Goal: Find specific page/section: Find specific page/section

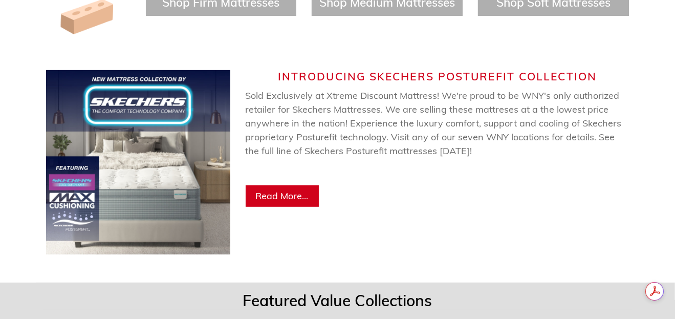
scroll to position [553, 0]
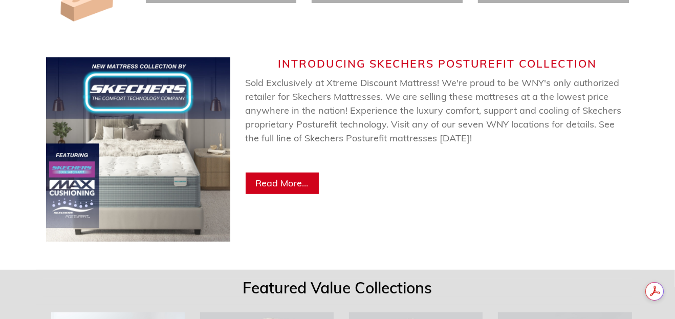
click at [293, 177] on span "Read More..." at bounding box center [282, 183] width 53 height 12
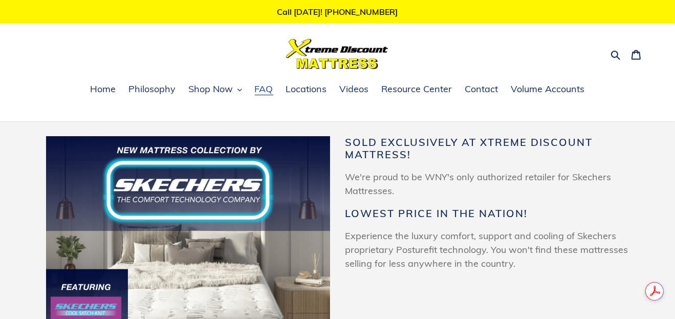
click at [266, 88] on span "FAQ" at bounding box center [264, 89] width 18 height 12
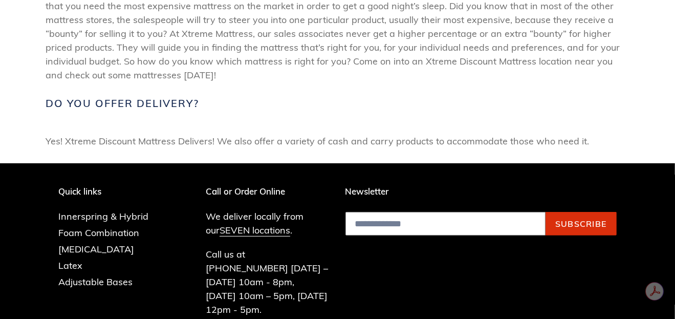
scroll to position [478, 0]
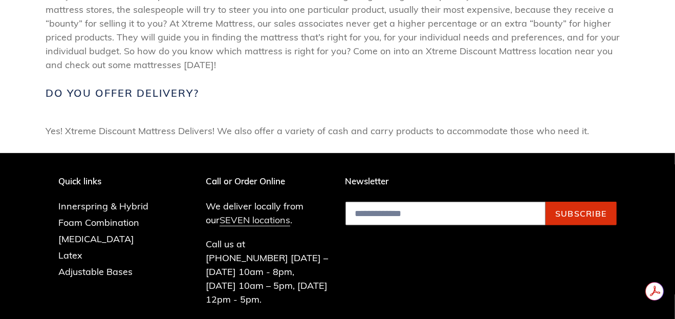
click at [254, 215] on link "SEVEN locations" at bounding box center [255, 220] width 71 height 12
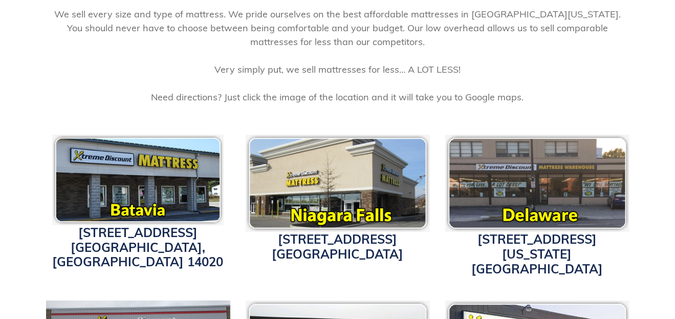
scroll to position [255, 0]
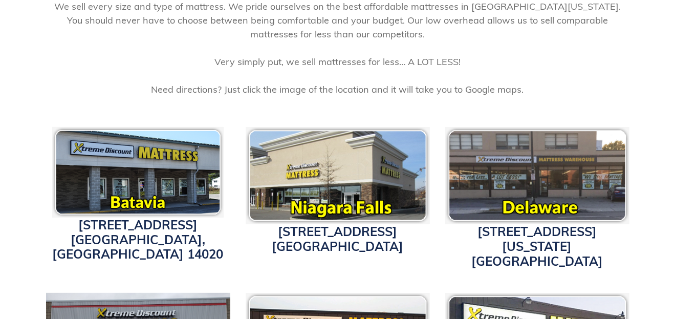
click at [157, 170] on img at bounding box center [137, 172] width 171 height 91
